Goal: Check status: Check status

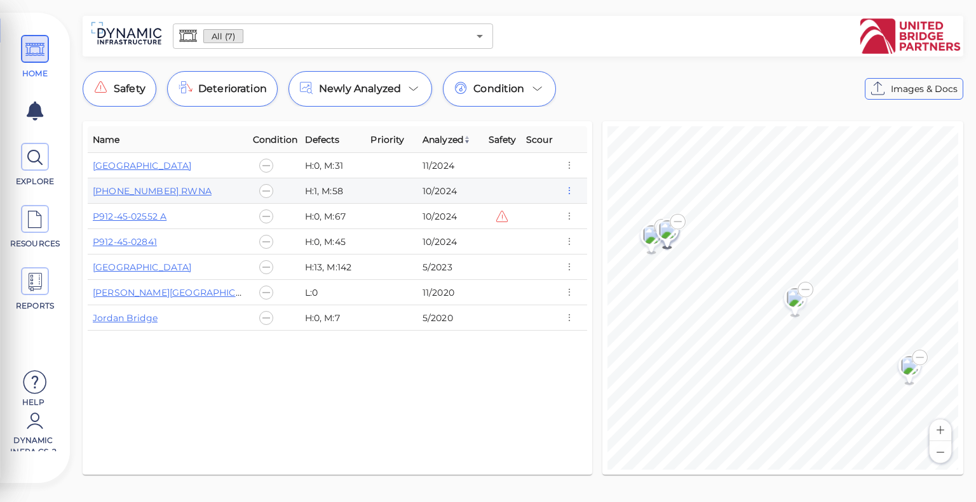
click at [569, 192] on icon "button" at bounding box center [568, 191] width 11 height 14
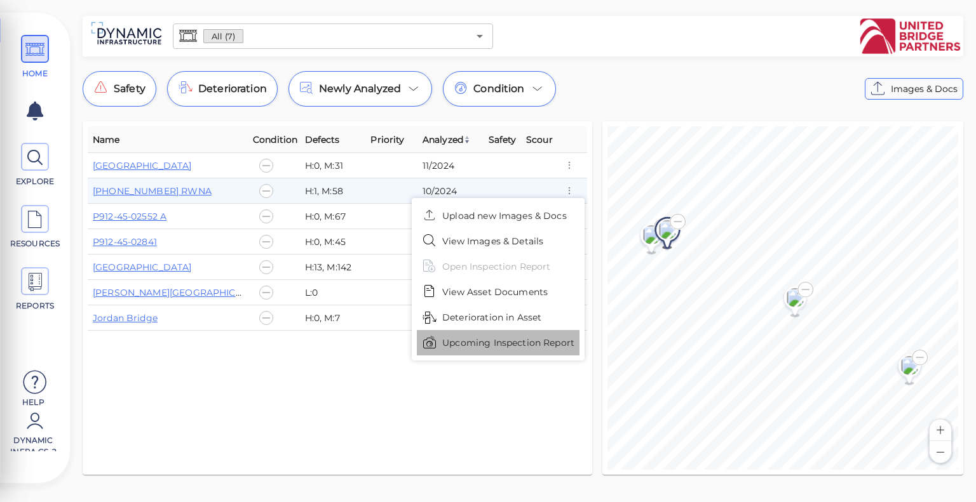
click at [552, 348] on span "Upcoming Inspection Report" at bounding box center [508, 343] width 132 height 13
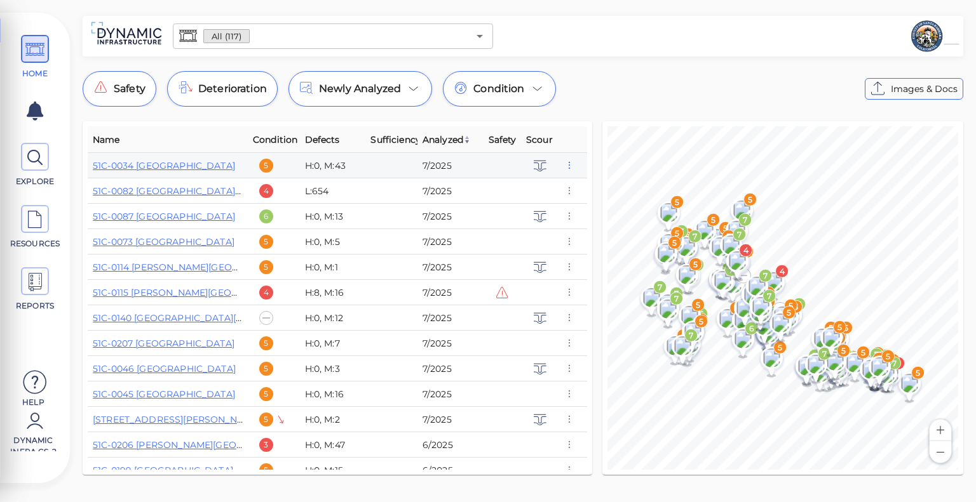
click at [565, 168] on icon "button" at bounding box center [568, 166] width 11 height 14
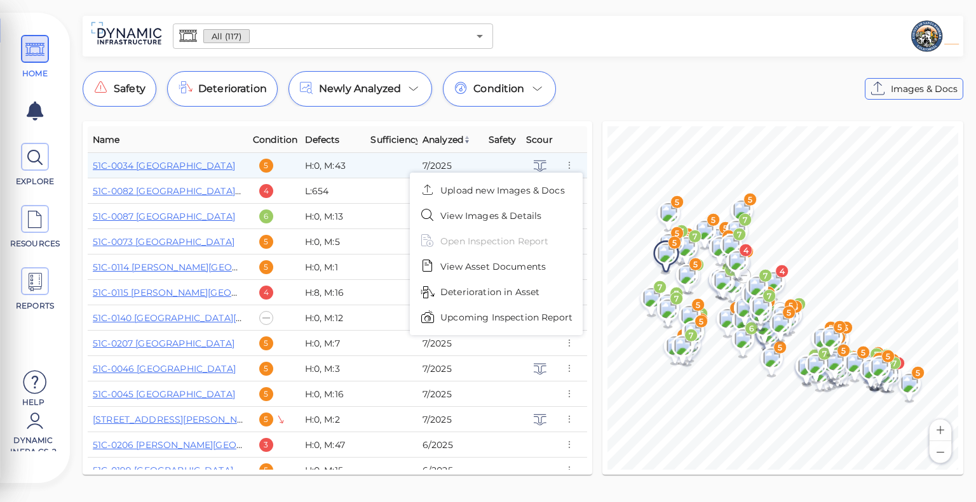
click at [549, 314] on span "Upcoming Inspection Report" at bounding box center [506, 317] width 132 height 13
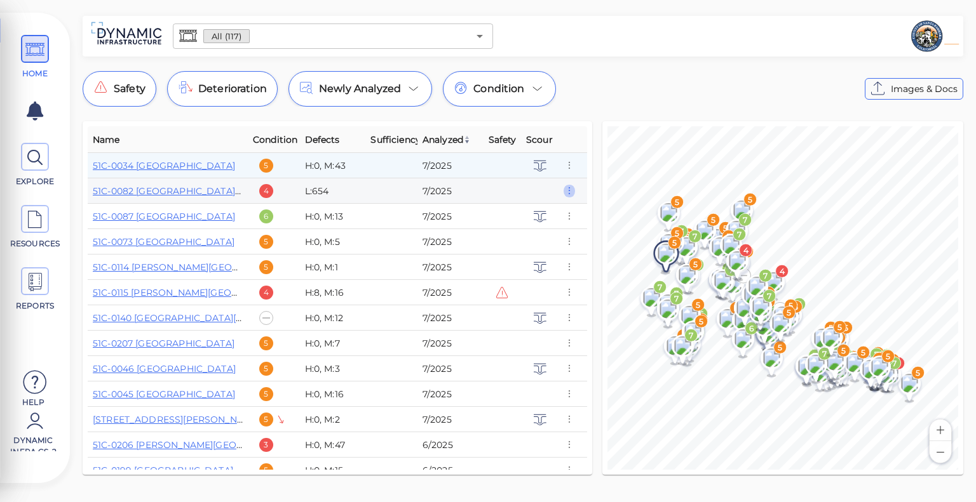
click at [570, 190] on icon "button" at bounding box center [568, 191] width 11 height 14
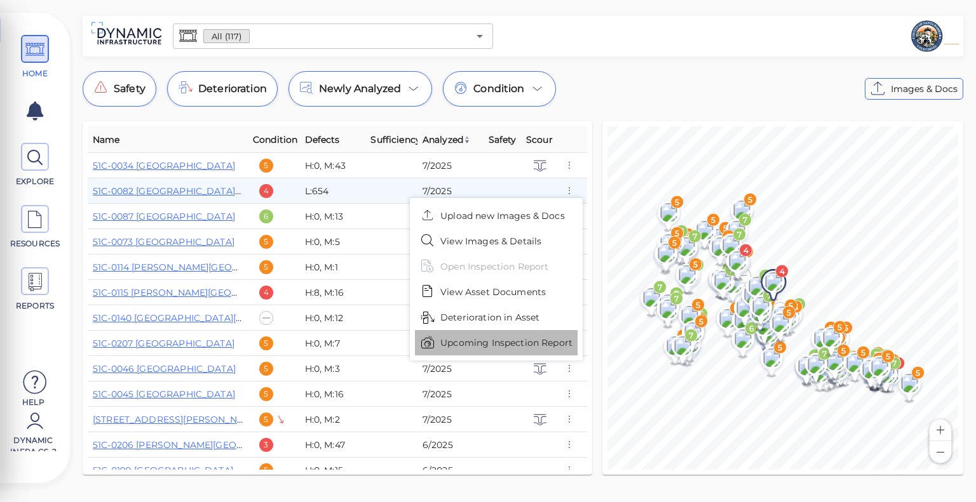
click at [543, 339] on span "Upcoming Inspection Report" at bounding box center [506, 343] width 132 height 13
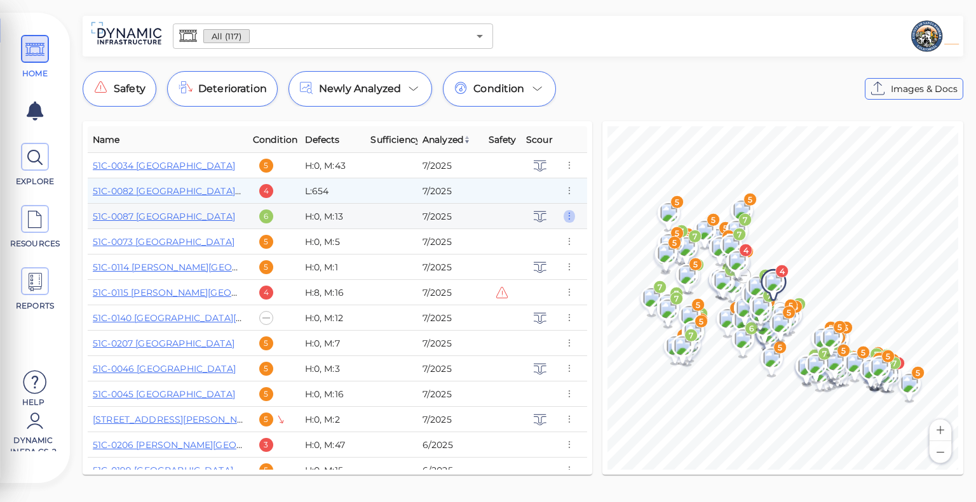
click at [568, 219] on icon "button" at bounding box center [568, 217] width 11 height 14
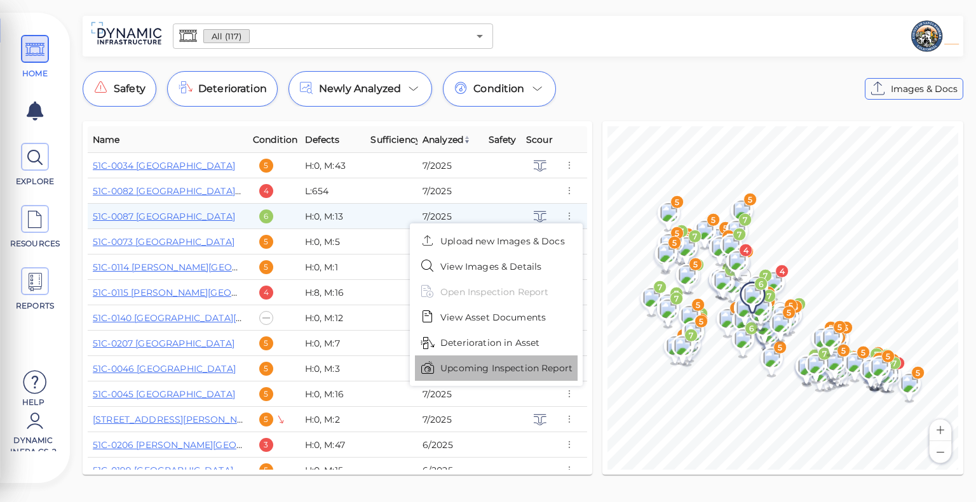
click at [556, 363] on span "Upcoming Inspection Report" at bounding box center [506, 368] width 132 height 13
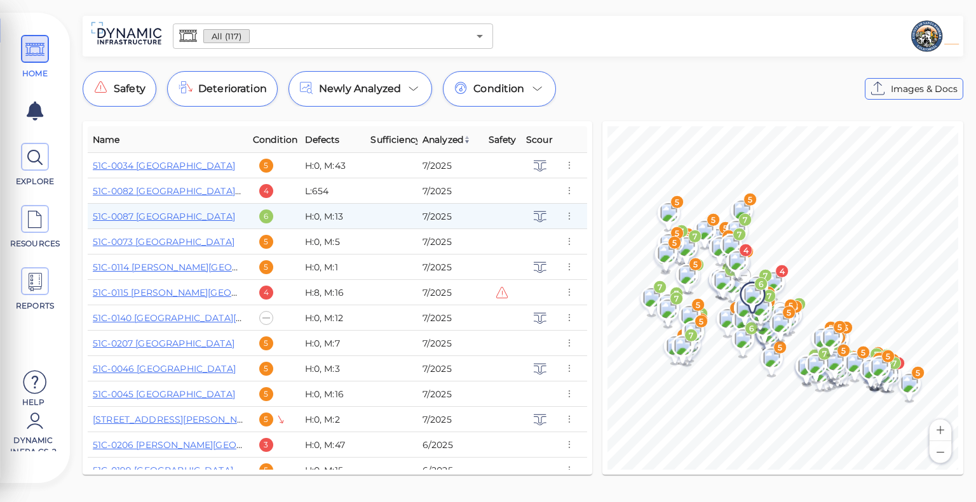
click at [634, 43] on div at bounding box center [729, 36] width 462 height 36
